Goal: Information Seeking & Learning: Learn about a topic

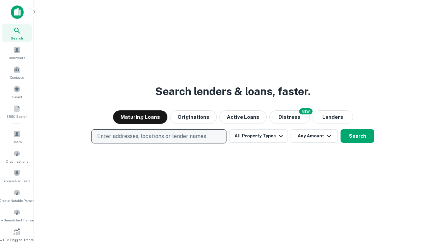
click at [159, 136] on p "Enter addresses, locations or lender names" at bounding box center [151, 136] width 109 height 8
type input "**********"
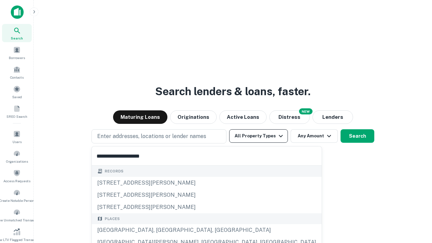
click at [161, 230] on div "[GEOGRAPHIC_DATA], [GEOGRAPHIC_DATA], [GEOGRAPHIC_DATA]" at bounding box center [207, 230] width 230 height 12
click at [258, 136] on button "All Property Types" at bounding box center [258, 135] width 59 height 13
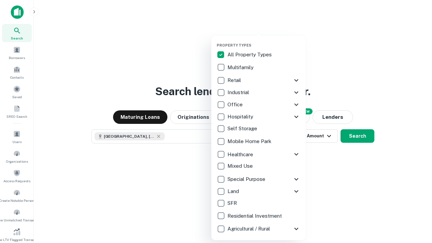
click at [264, 41] on button "button" at bounding box center [264, 41] width 94 height 0
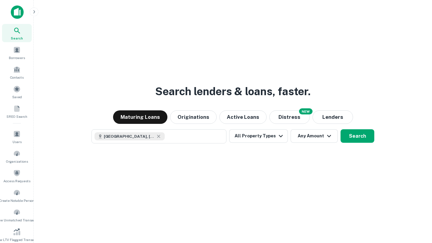
scroll to position [11, 0]
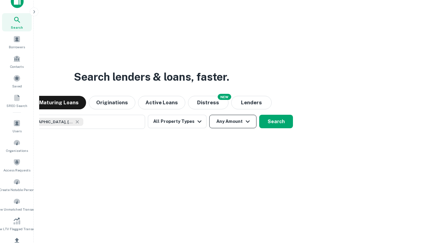
click at [209, 115] on button "Any Amount" at bounding box center [232, 121] width 47 height 13
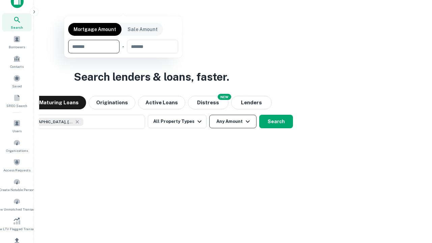
scroll to position [49, 191]
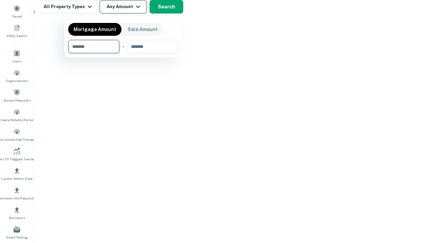
type input "*******"
click at [123, 53] on button "button" at bounding box center [123, 53] width 110 height 0
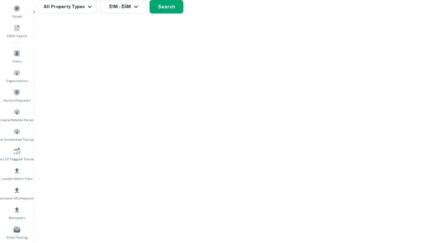
scroll to position [4, 125]
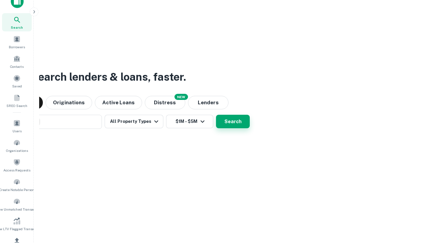
click at [216, 115] on button "Search" at bounding box center [233, 121] width 34 height 13
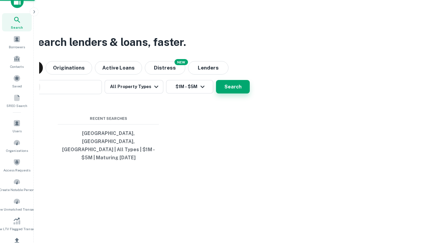
scroll to position [22, 191]
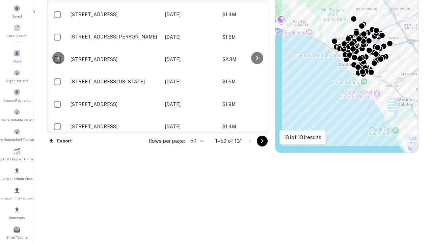
click at [196, 141] on body "Search Borrowers Contacts Saved SREO Search Users Organizations Access Requests…" at bounding box center [216, 40] width 432 height 243
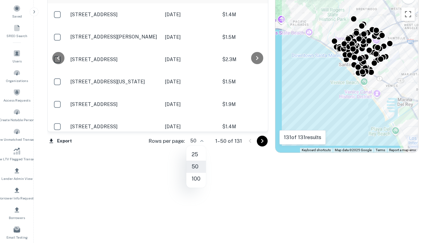
click at [196, 155] on li "25" at bounding box center [196, 154] width 20 height 12
type input "**"
